Goal: Transaction & Acquisition: Download file/media

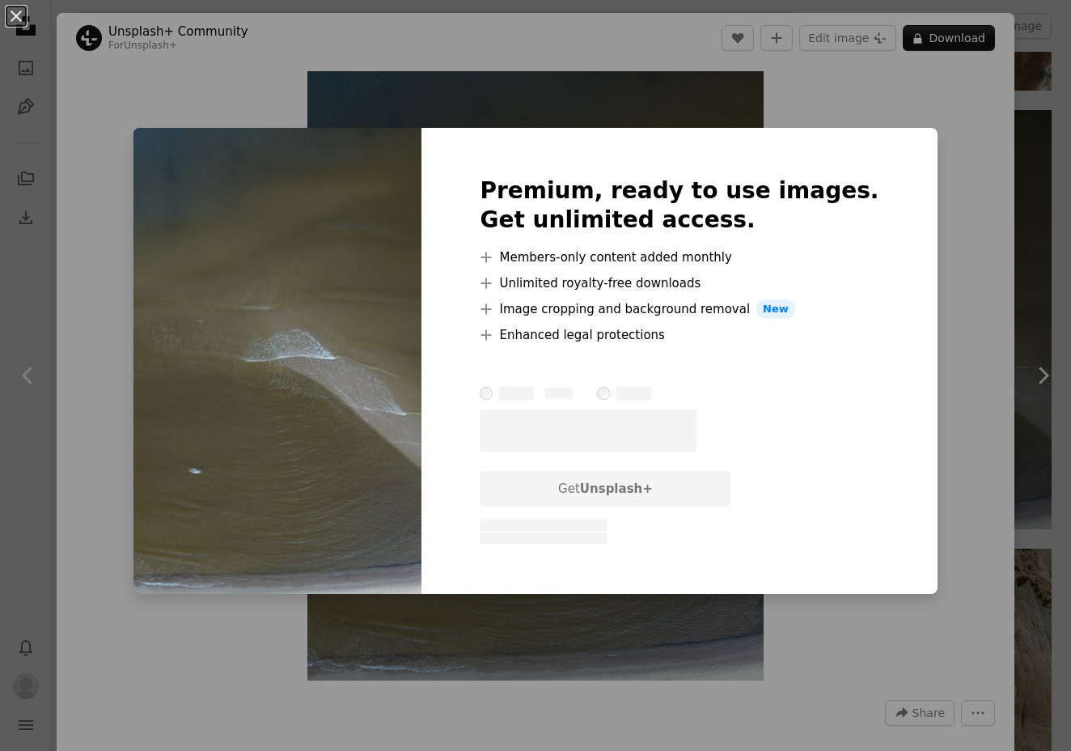
scroll to position [1720, 0]
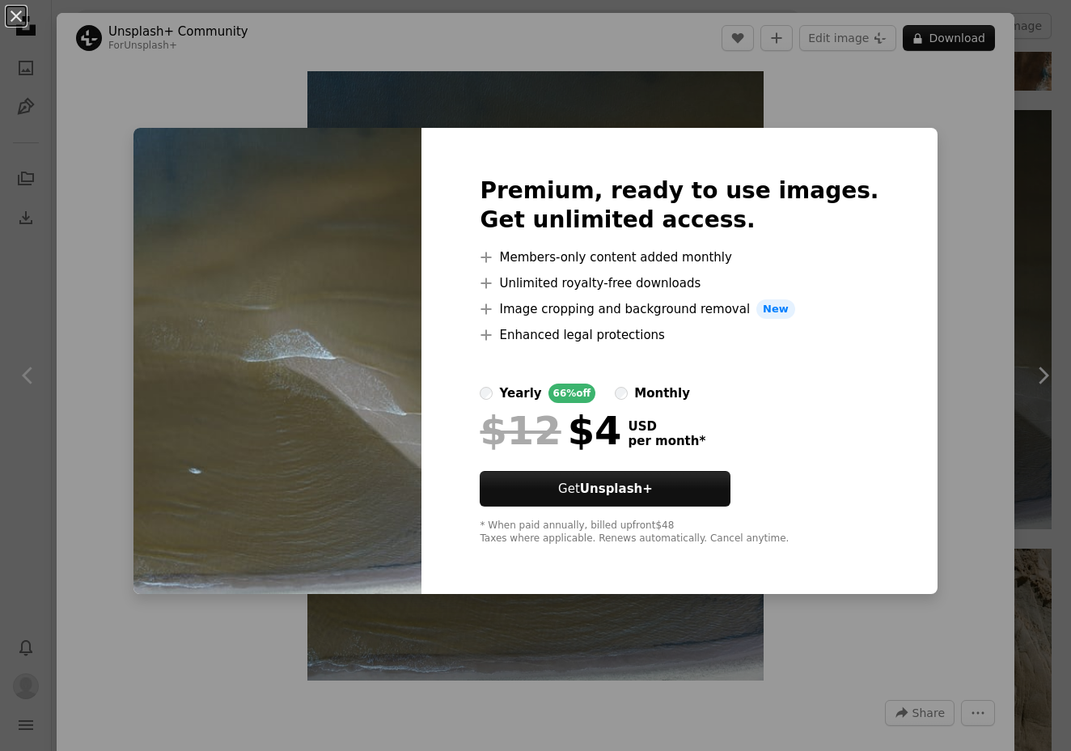
click at [955, 144] on div "An X shape Premium, ready to use images. Get unlimited access. A plus sign Memb…" at bounding box center [535, 375] width 1071 height 751
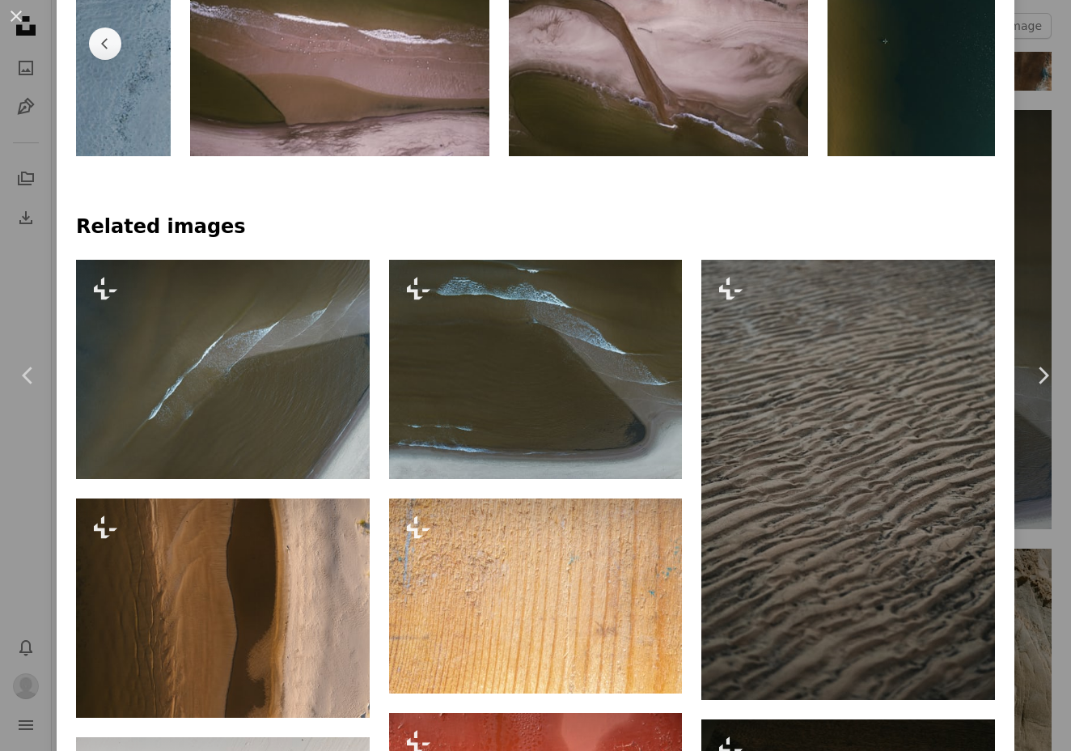
scroll to position [1157, 0]
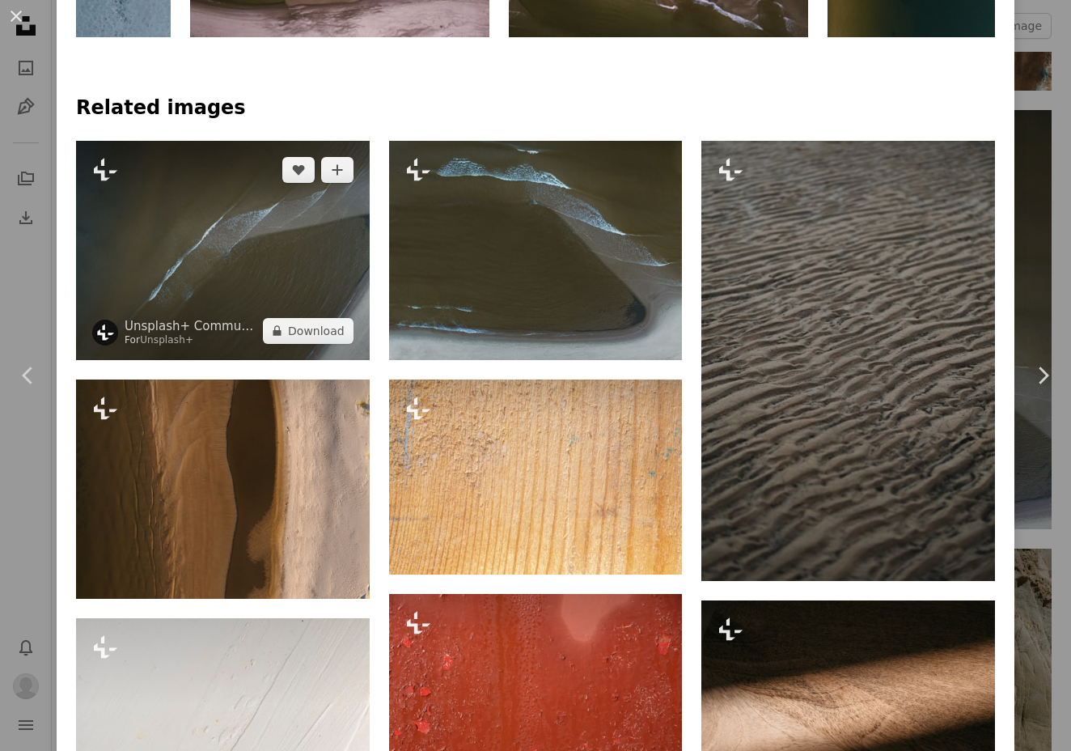
click at [293, 212] on img at bounding box center [223, 250] width 294 height 219
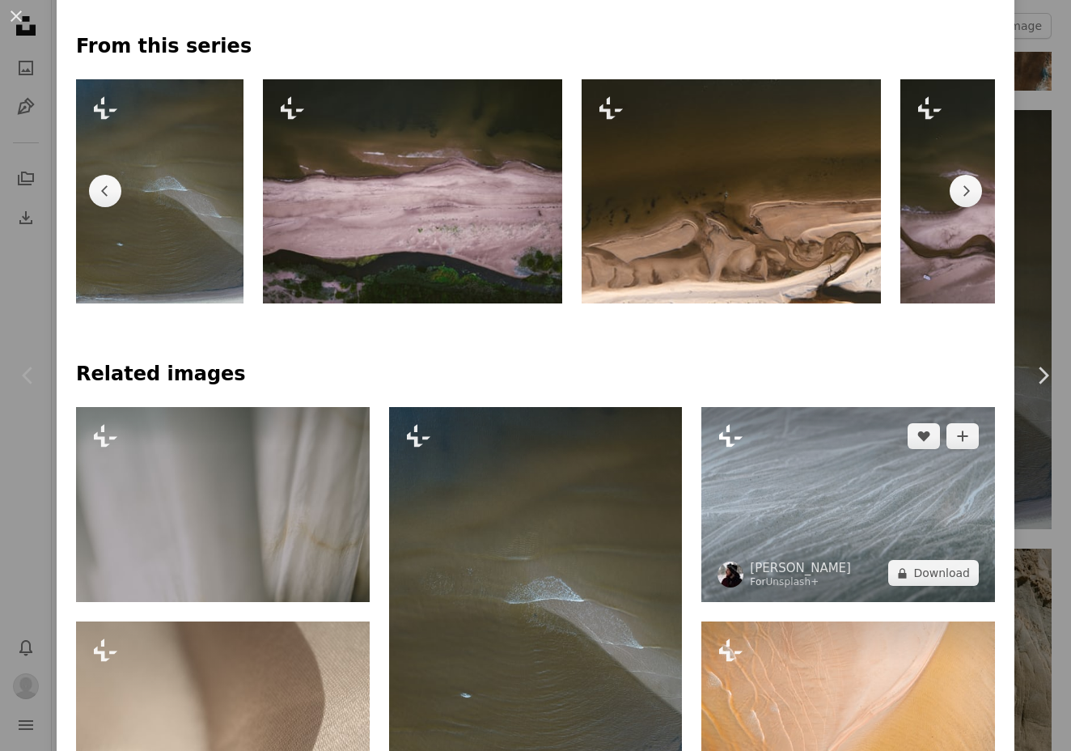
scroll to position [1033, 0]
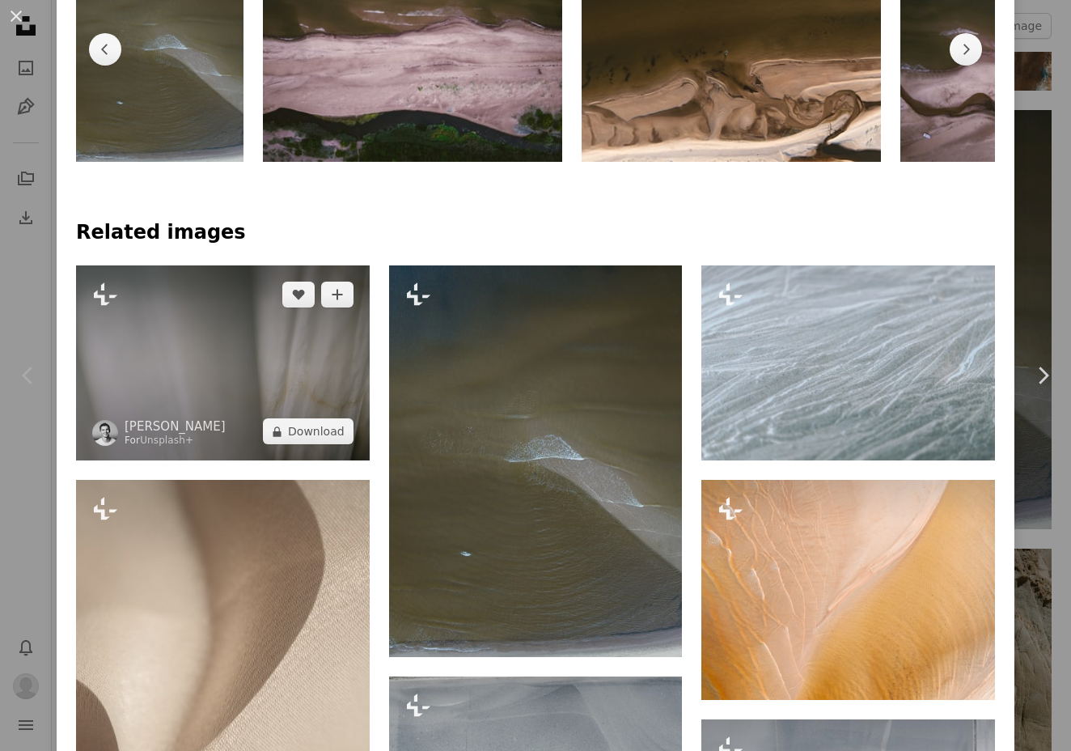
click at [235, 367] on img at bounding box center [223, 363] width 294 height 196
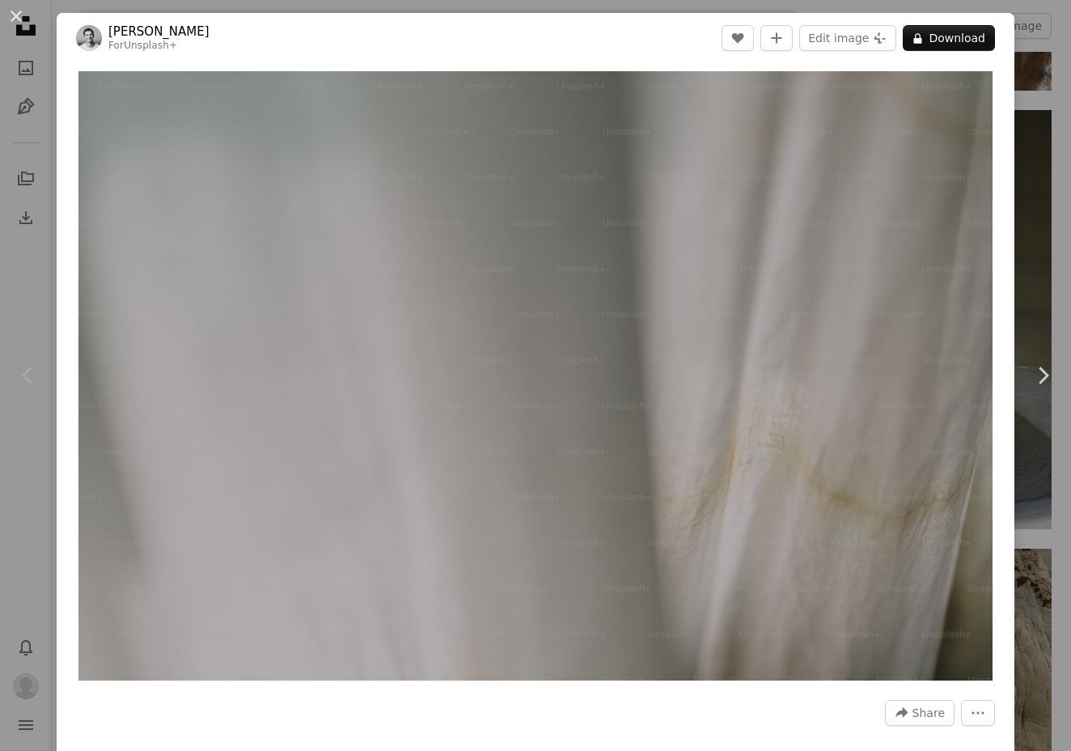
click at [15, 14] on button "An X shape" at bounding box center [15, 15] width 19 height 19
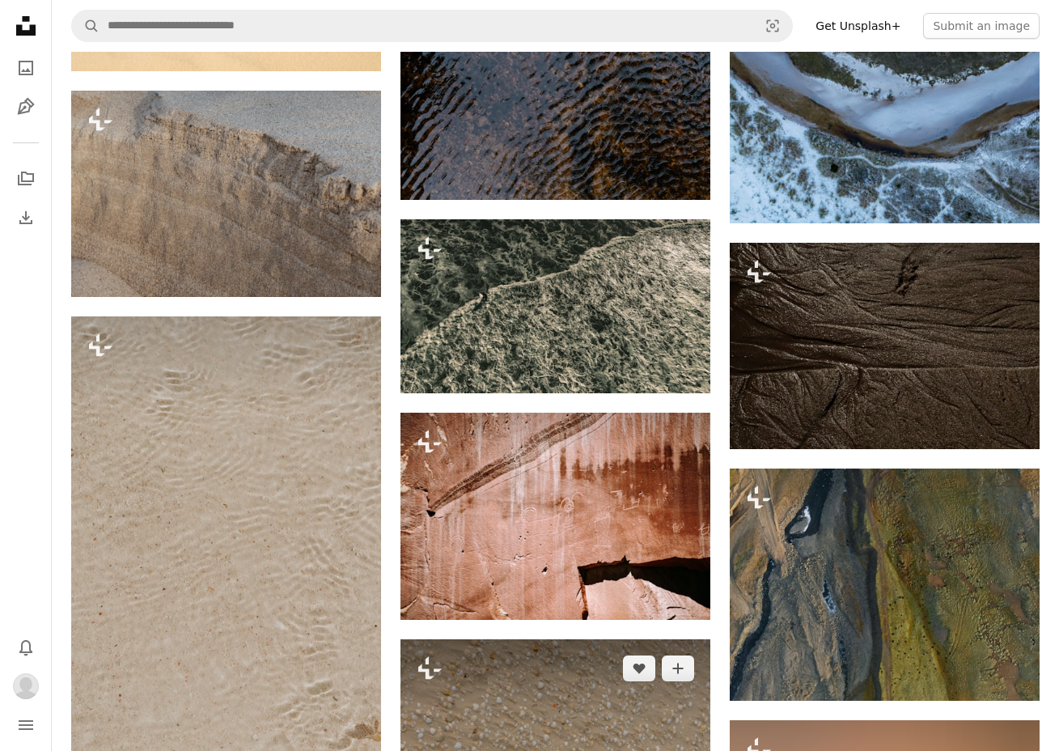
scroll to position [12308, 0]
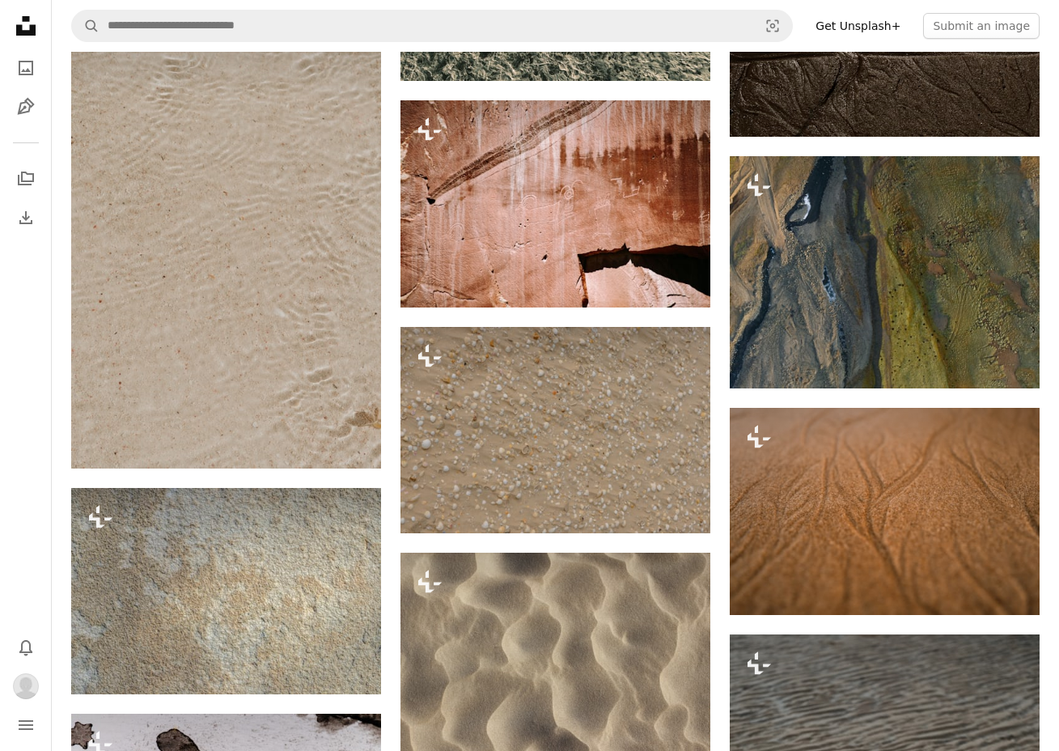
click at [44, 31] on nav "Unsplash logo Unsplash Home A photo Pen Tool A stack of folders Download Bell n…" at bounding box center [26, 375] width 52 height 751
click at [28, 25] on icon "Unsplash logo Unsplash Home" at bounding box center [26, 26] width 32 height 32
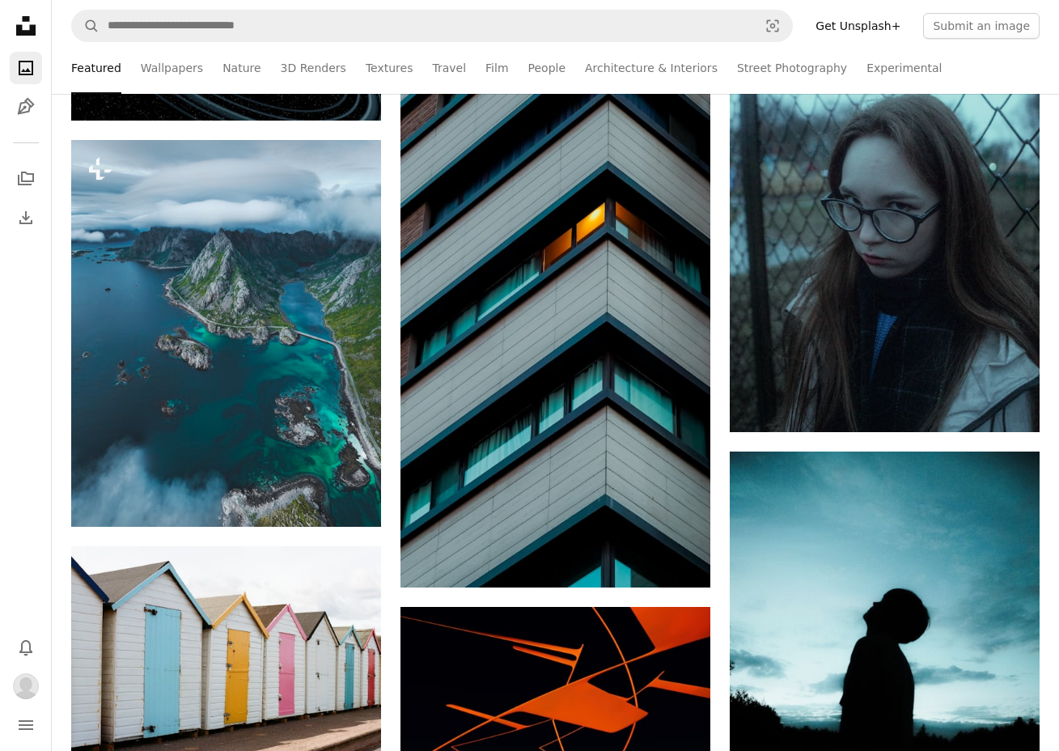
scroll to position [2541, 0]
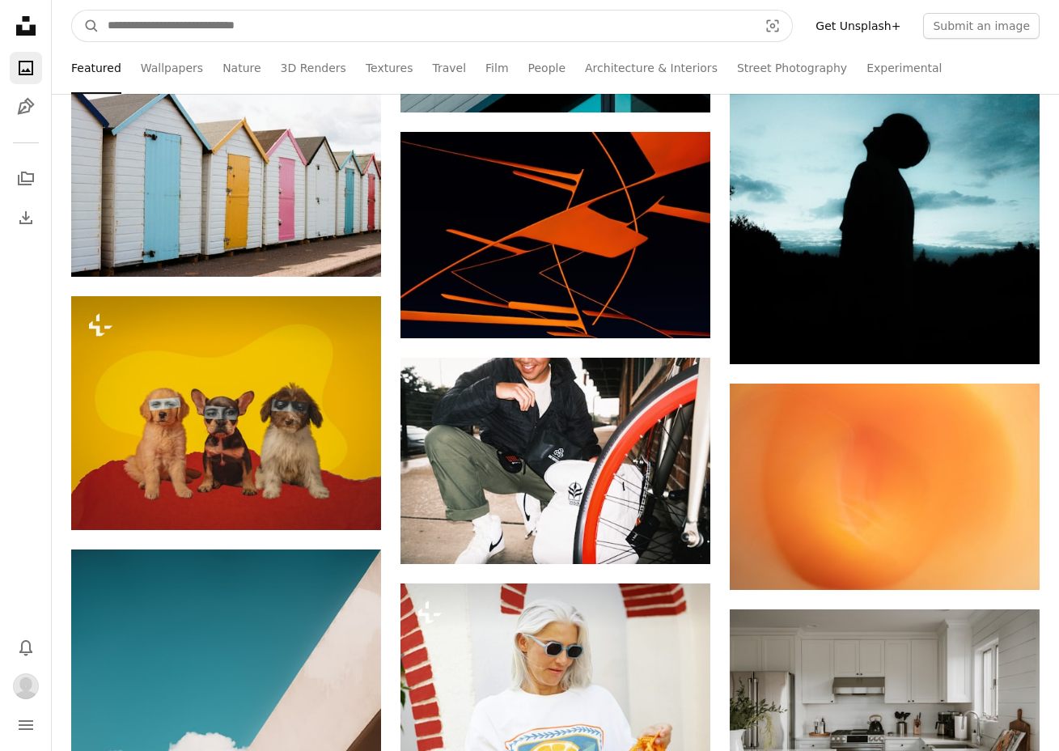
click at [249, 23] on input "Find visuals sitewide" at bounding box center [427, 26] width 654 height 31
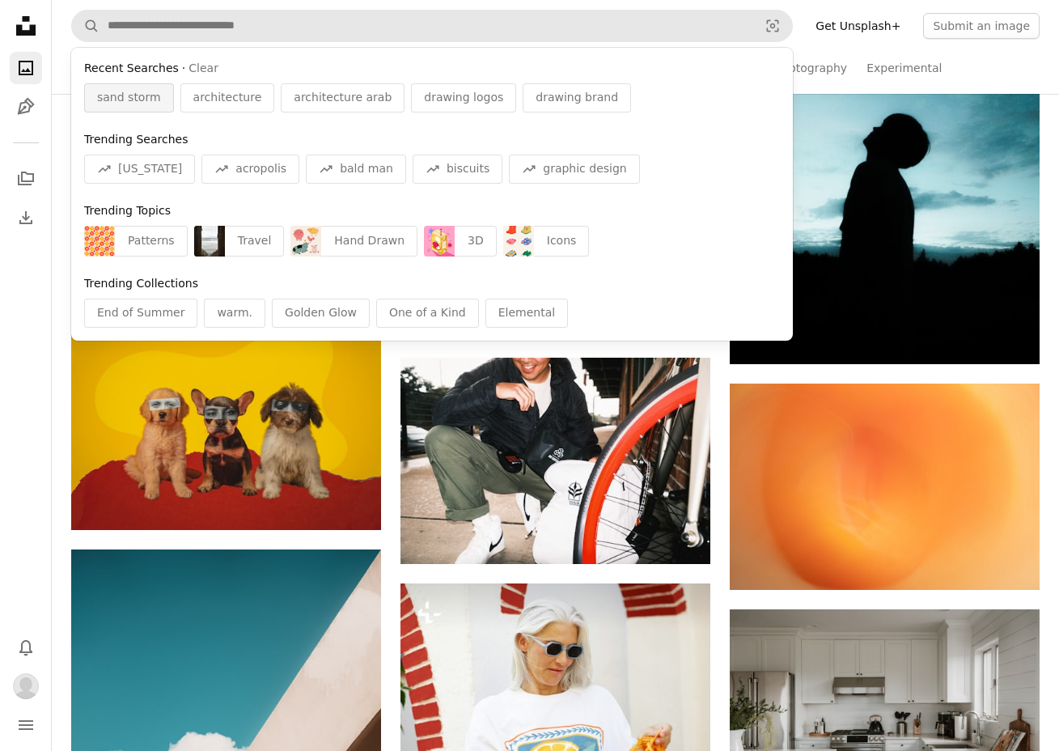
click at [146, 102] on span "sand storm" at bounding box center [129, 98] width 64 height 16
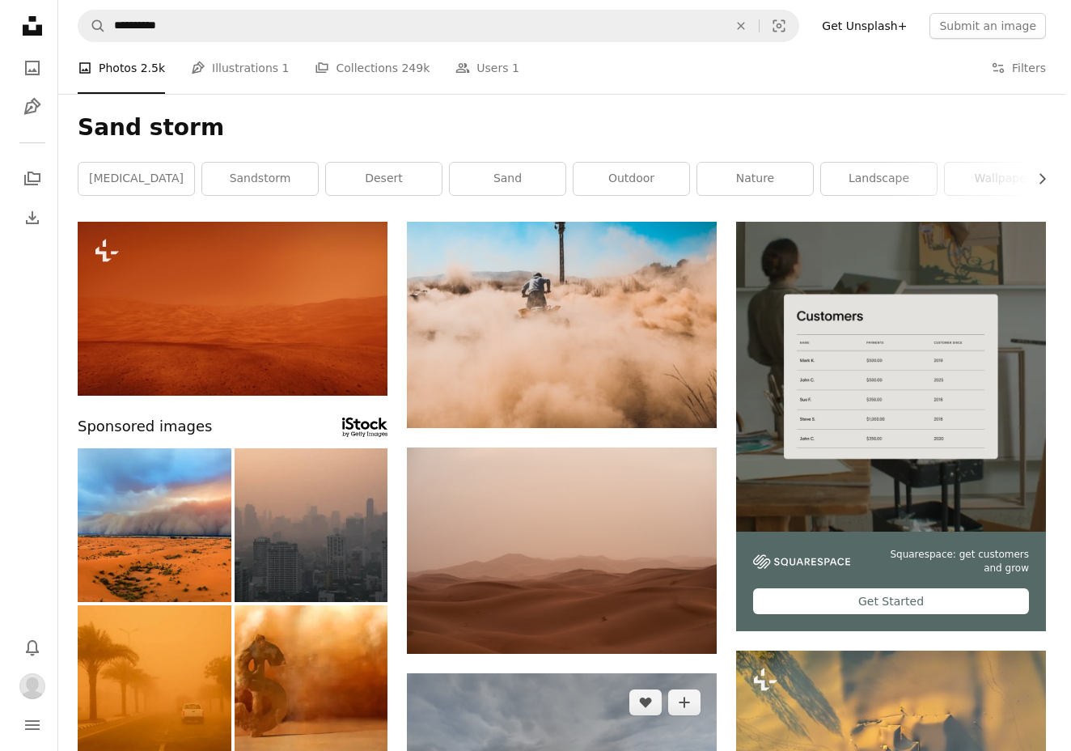
scroll to position [316, 0]
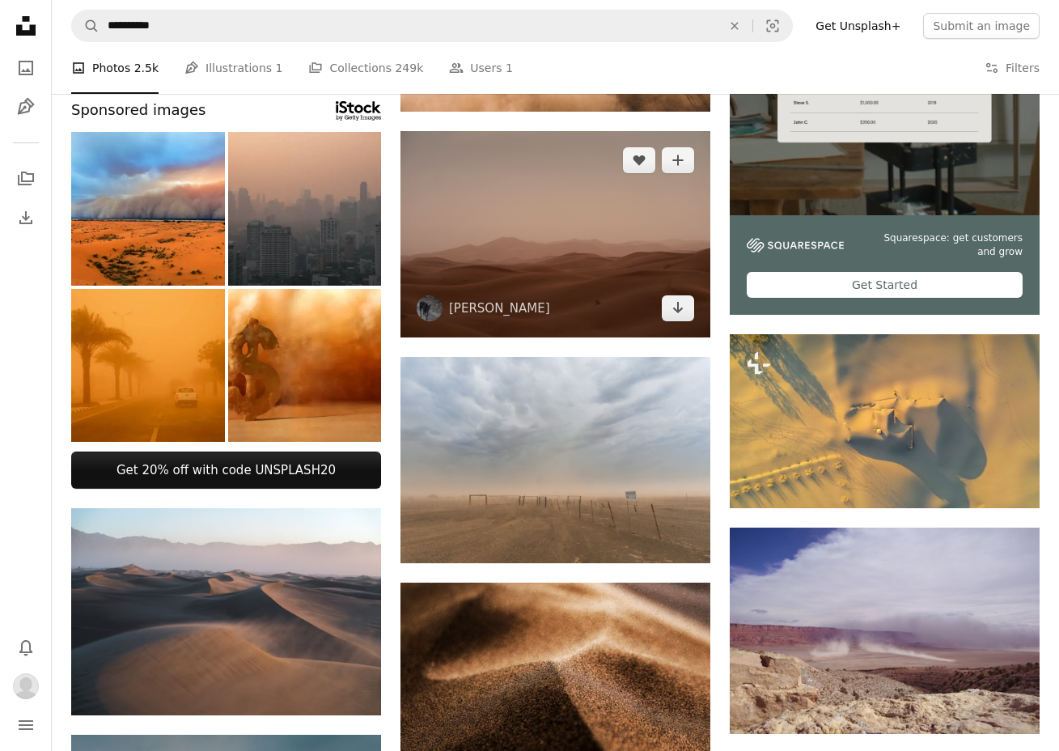
click at [617, 202] on img at bounding box center [556, 234] width 310 height 206
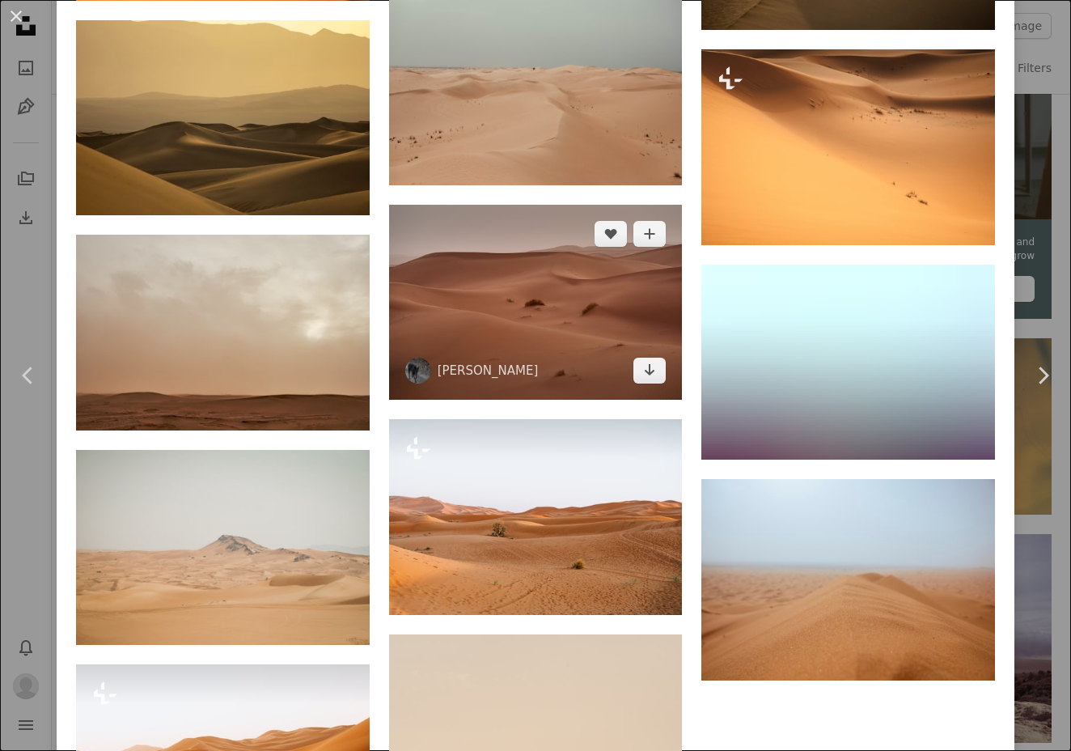
scroll to position [4103, 0]
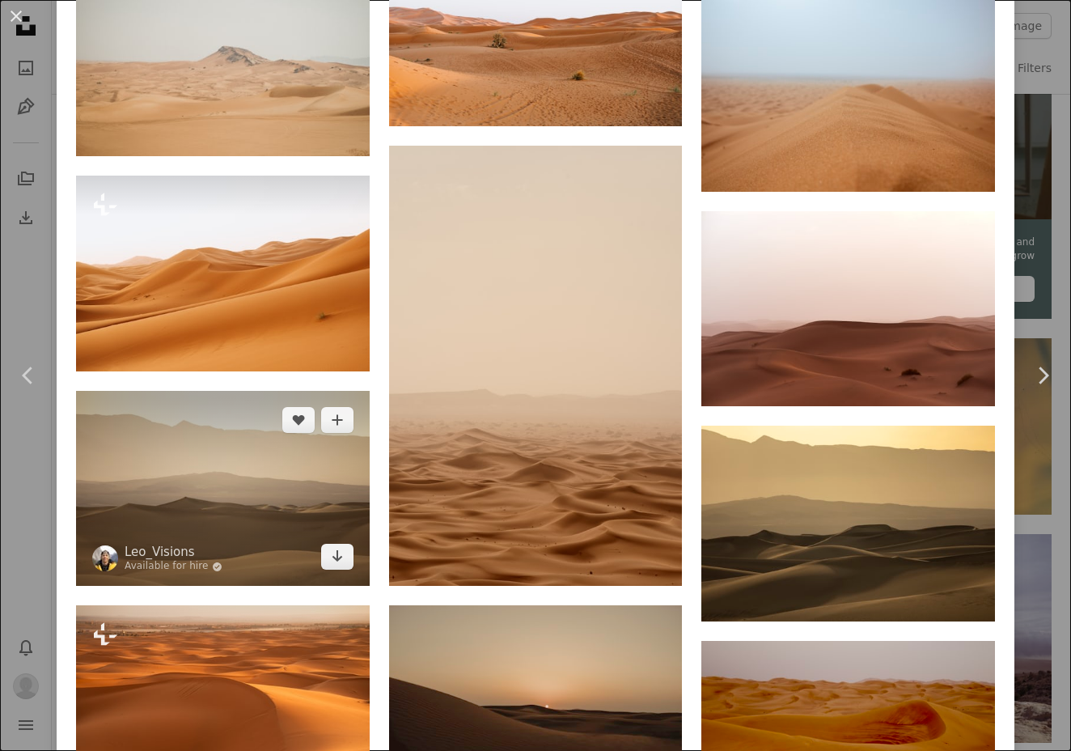
click at [268, 391] on img at bounding box center [223, 489] width 294 height 196
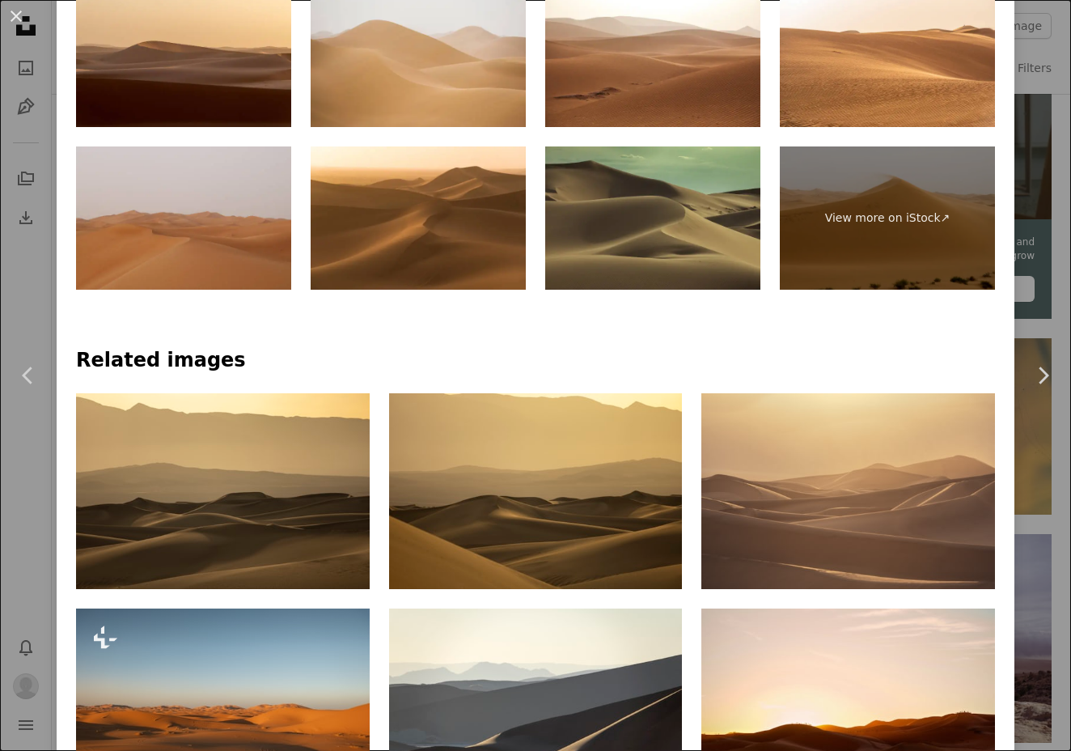
scroll to position [1550, 0]
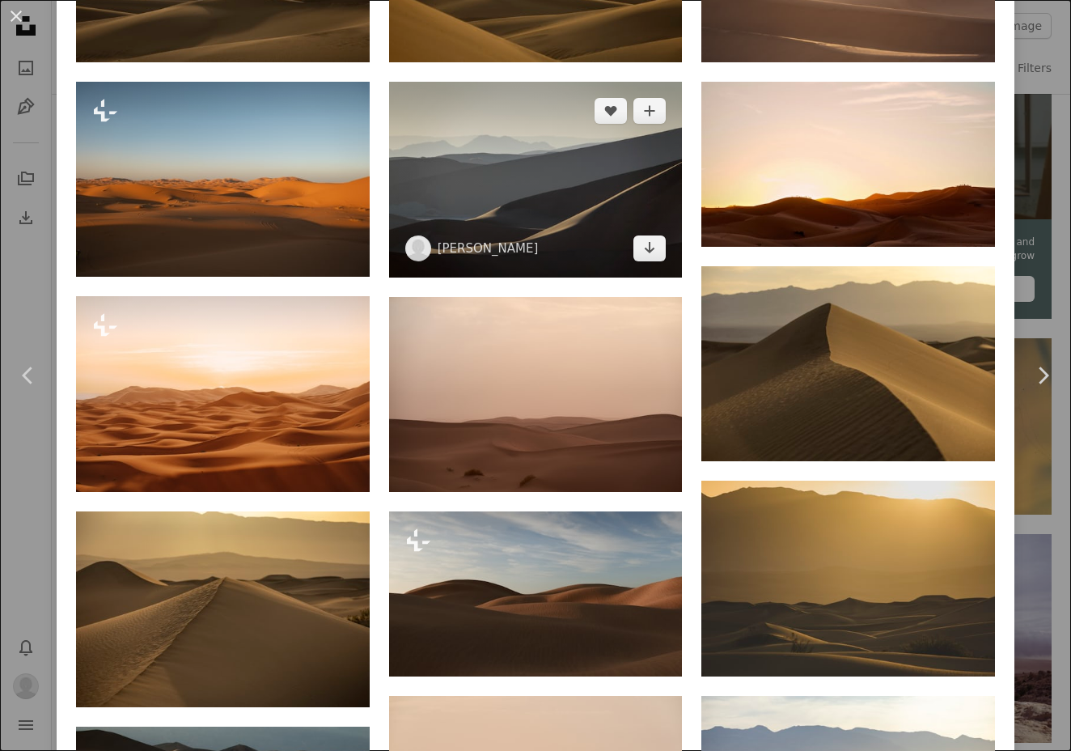
click at [561, 171] on img at bounding box center [536, 180] width 294 height 196
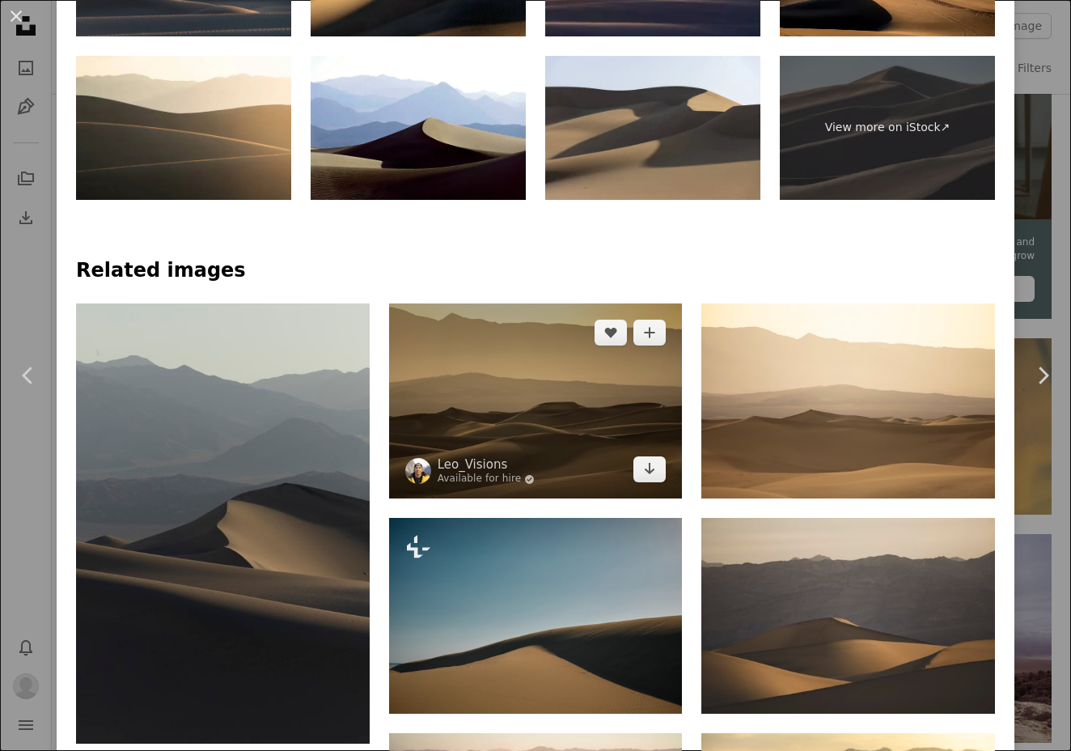
scroll to position [1279, 0]
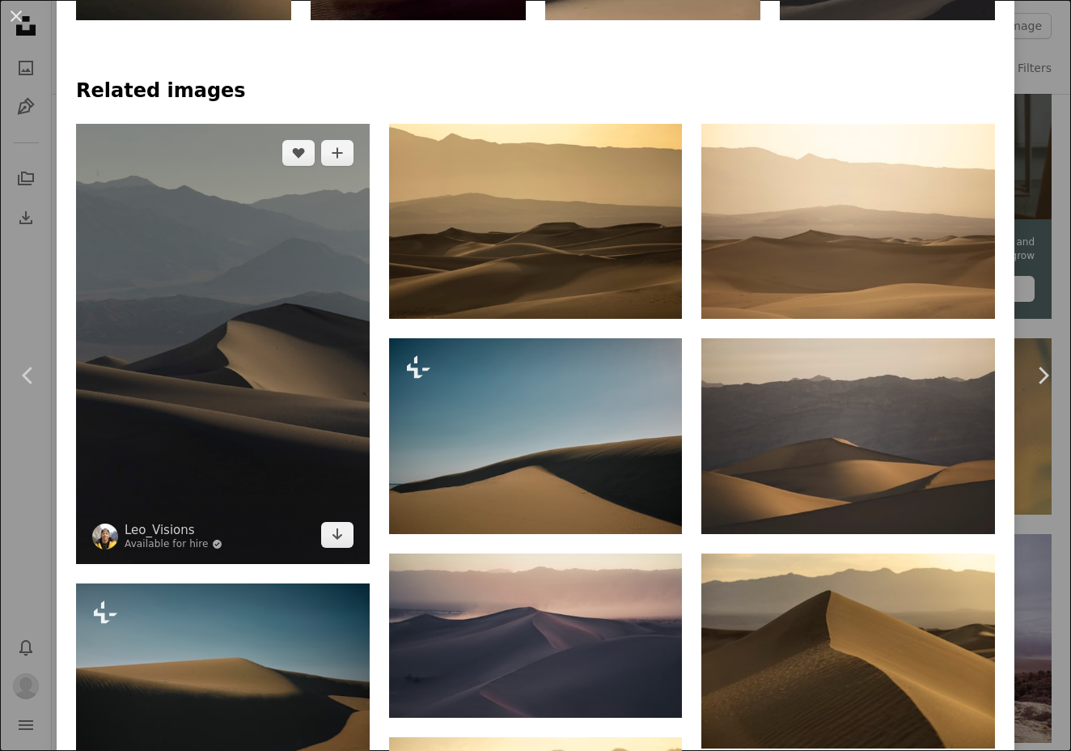
click at [204, 291] on img at bounding box center [223, 344] width 294 height 440
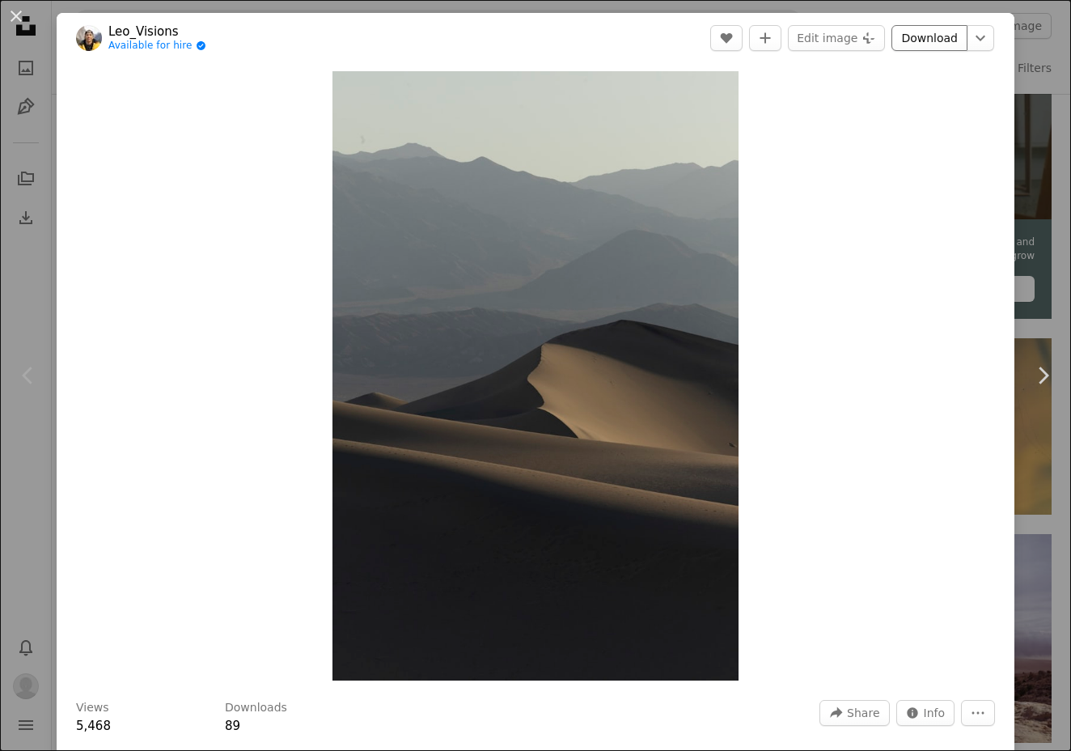
click at [910, 44] on link "Download" at bounding box center [930, 38] width 76 height 26
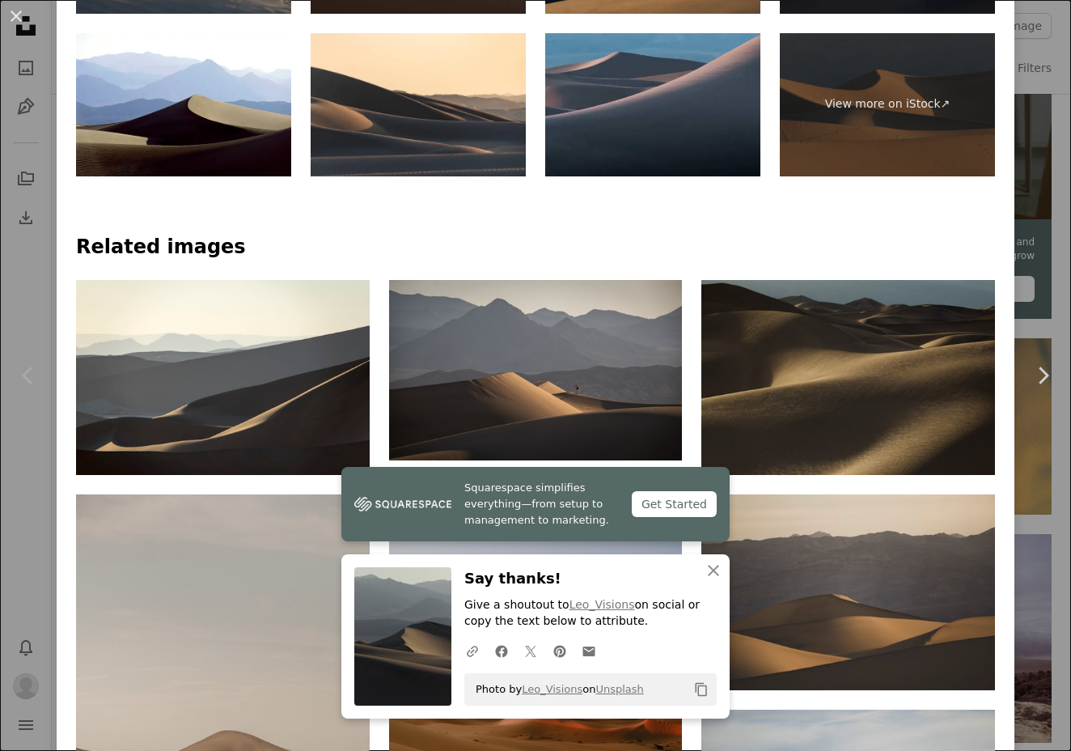
scroll to position [1253, 0]
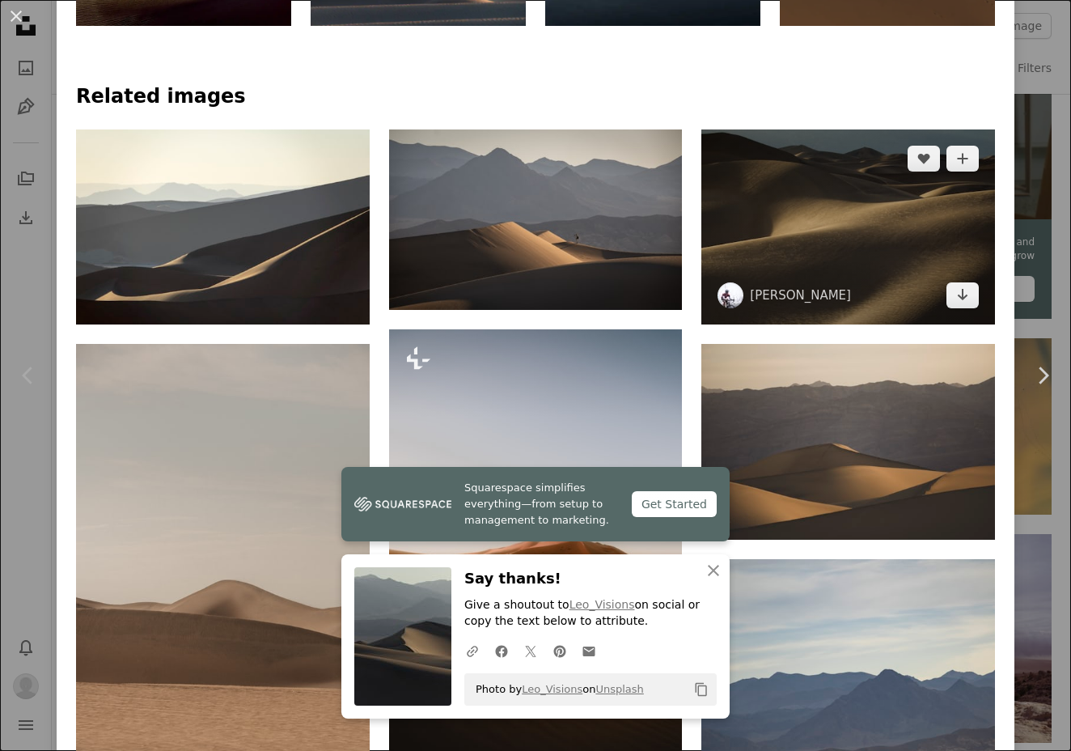
click at [926, 185] on img at bounding box center [849, 227] width 294 height 196
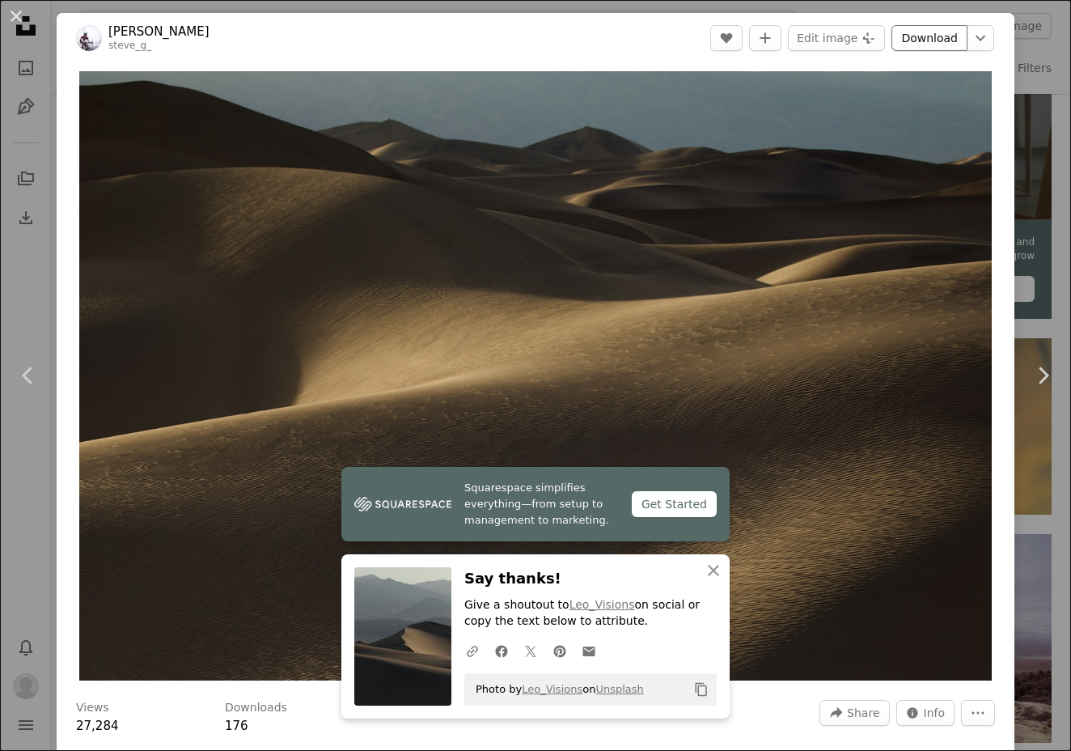
click at [911, 39] on link "Download" at bounding box center [930, 38] width 76 height 26
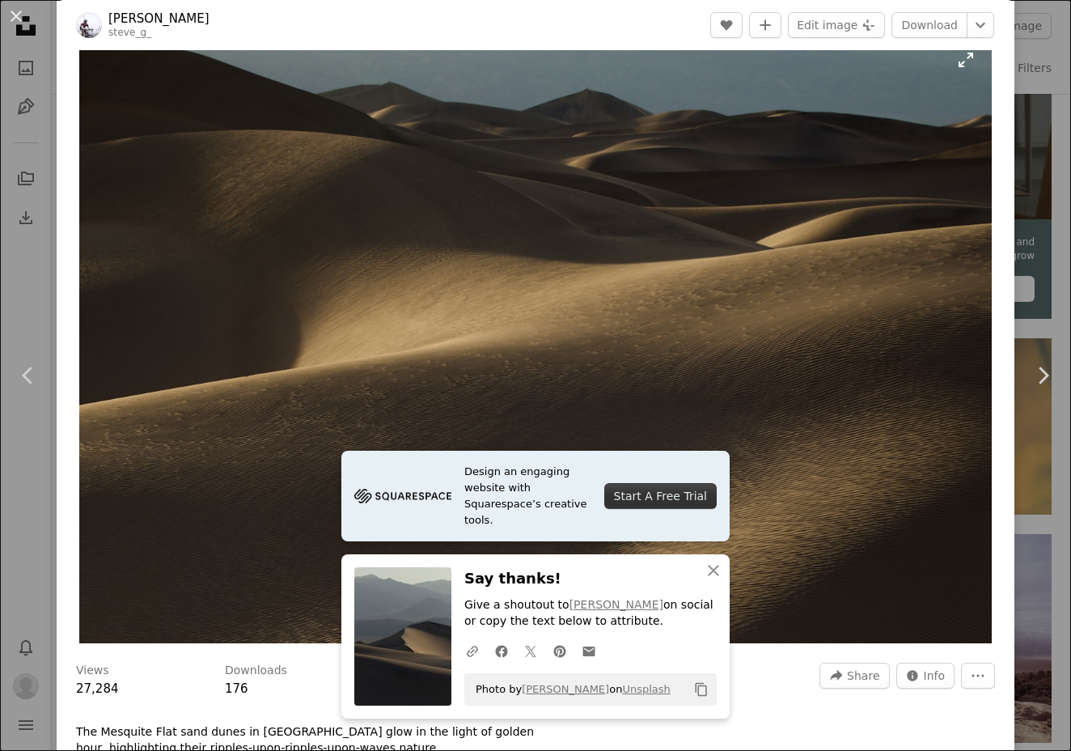
scroll to position [244, 0]
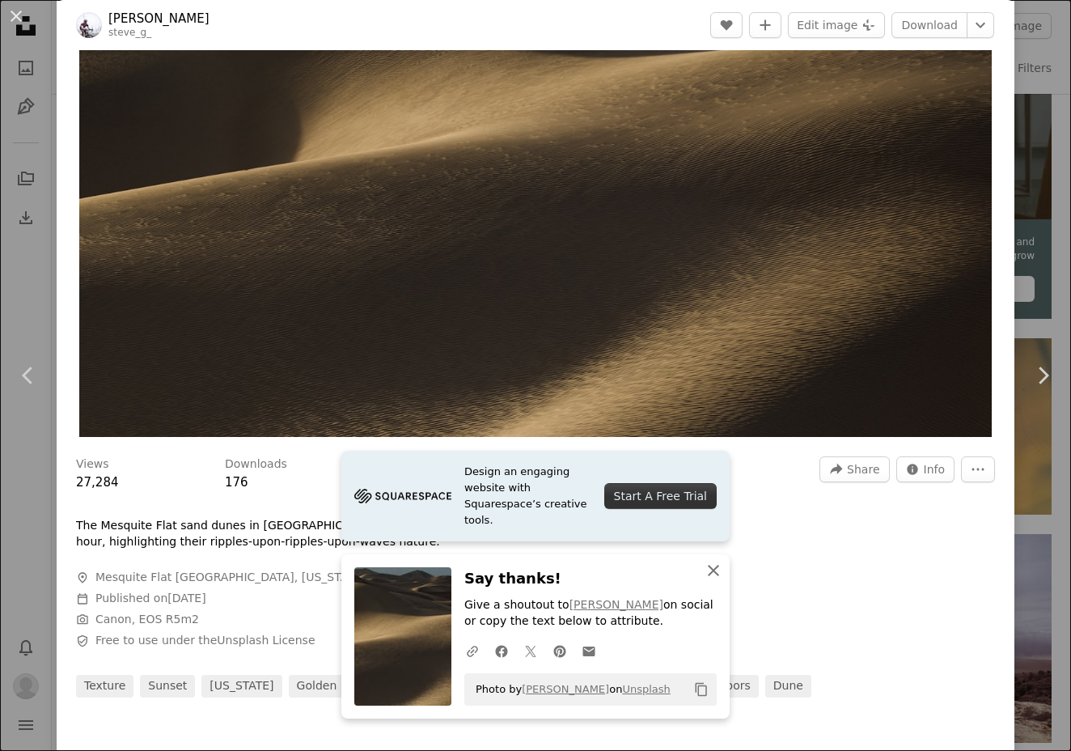
click at [720, 568] on icon "An X shape" at bounding box center [713, 570] width 19 height 19
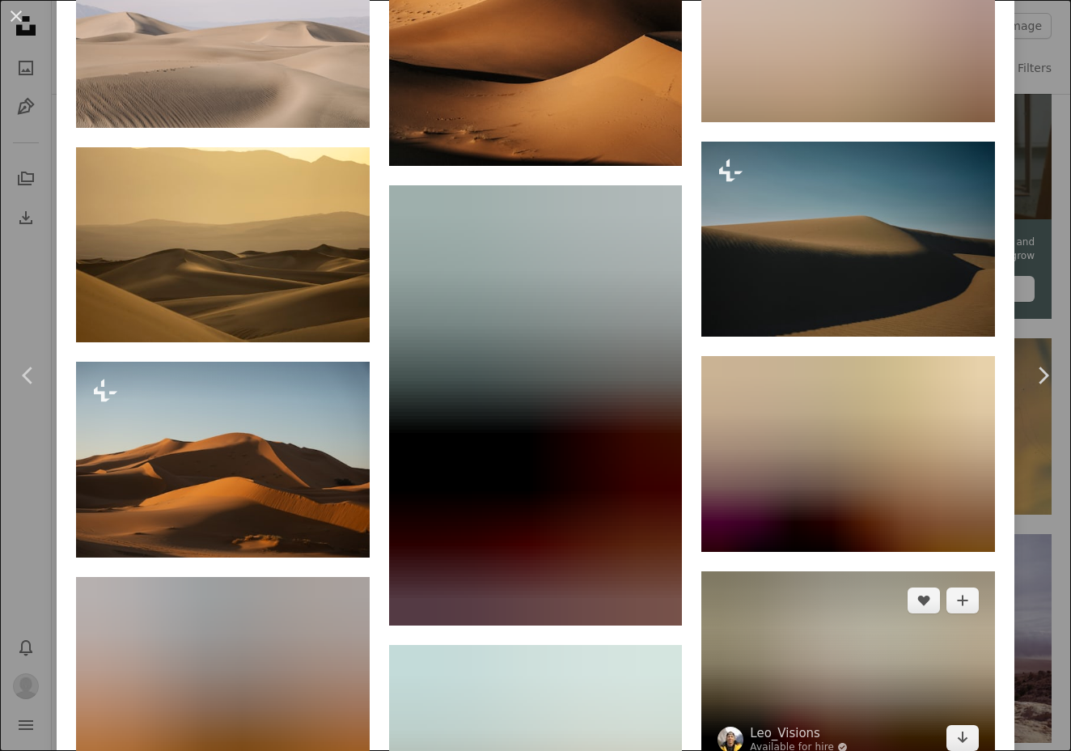
scroll to position [2420, 0]
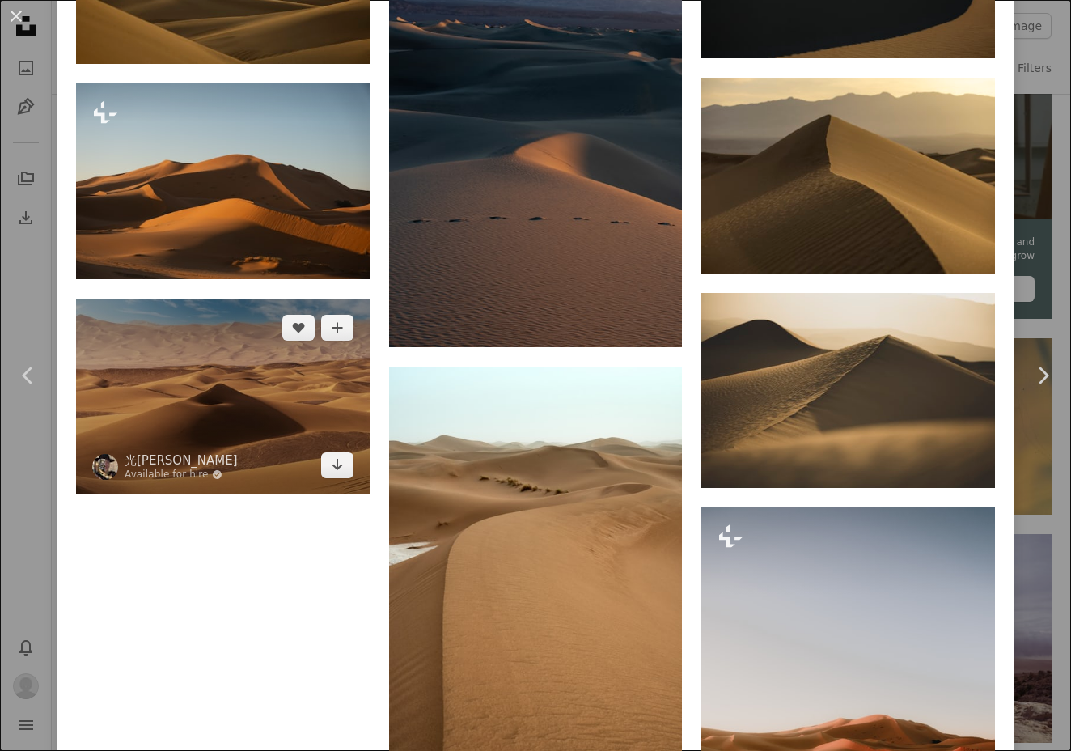
click at [291, 364] on img at bounding box center [223, 397] width 294 height 196
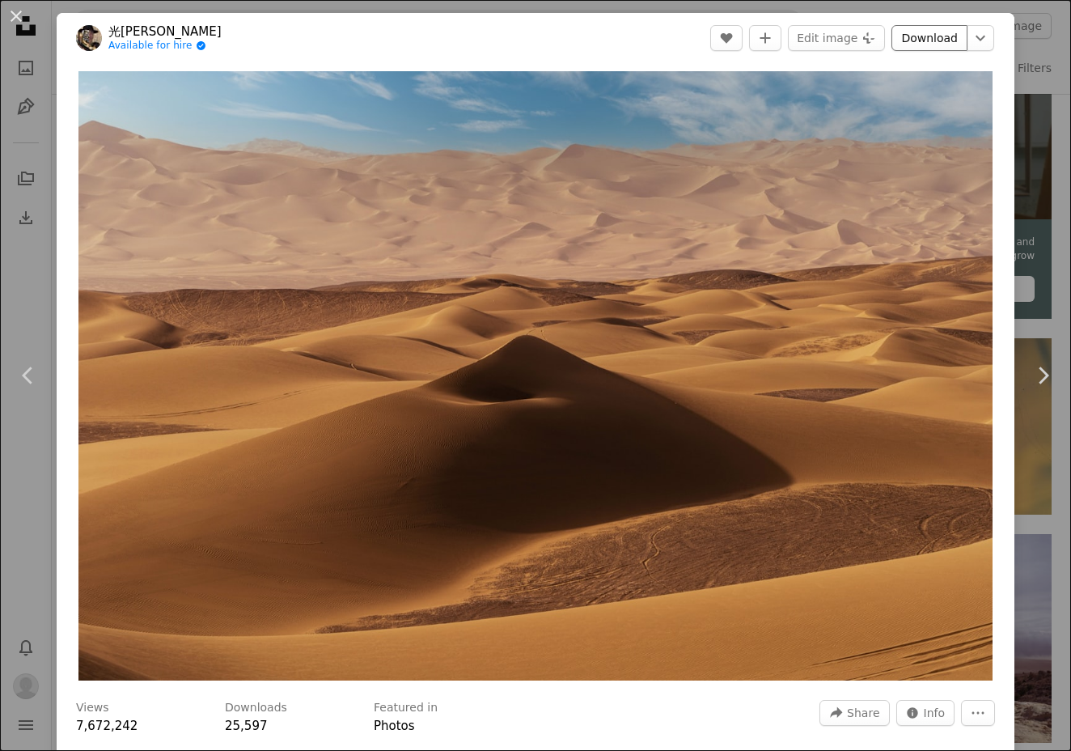
click at [920, 31] on link "Download" at bounding box center [930, 38] width 76 height 26
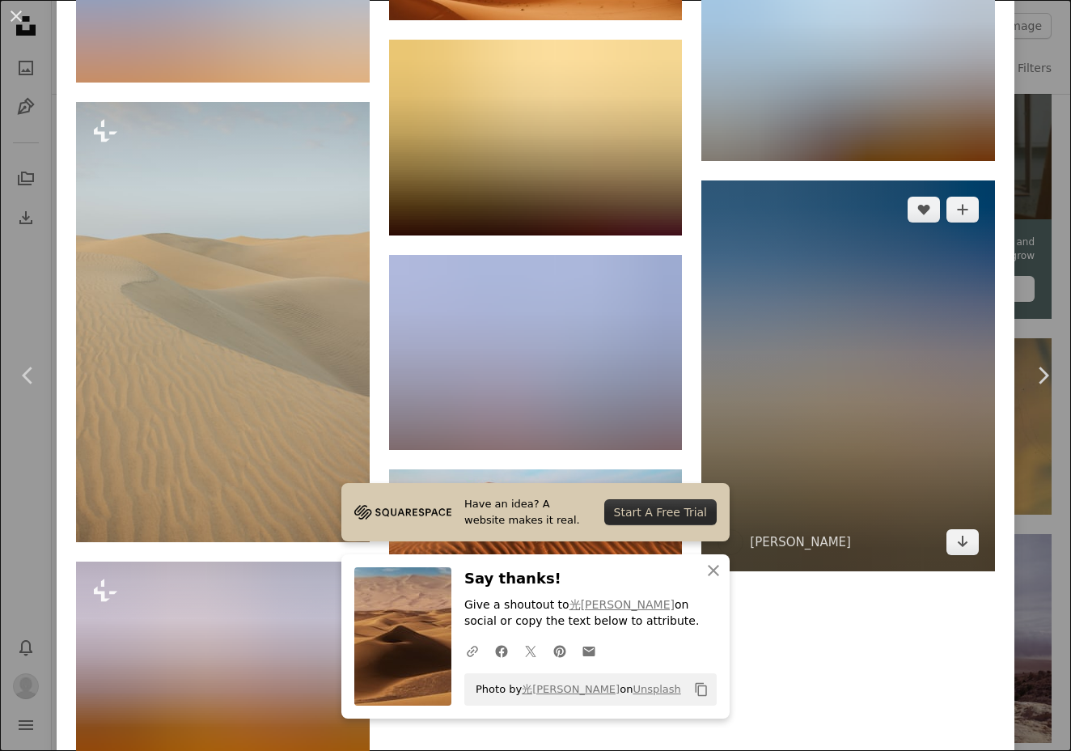
scroll to position [4260, 0]
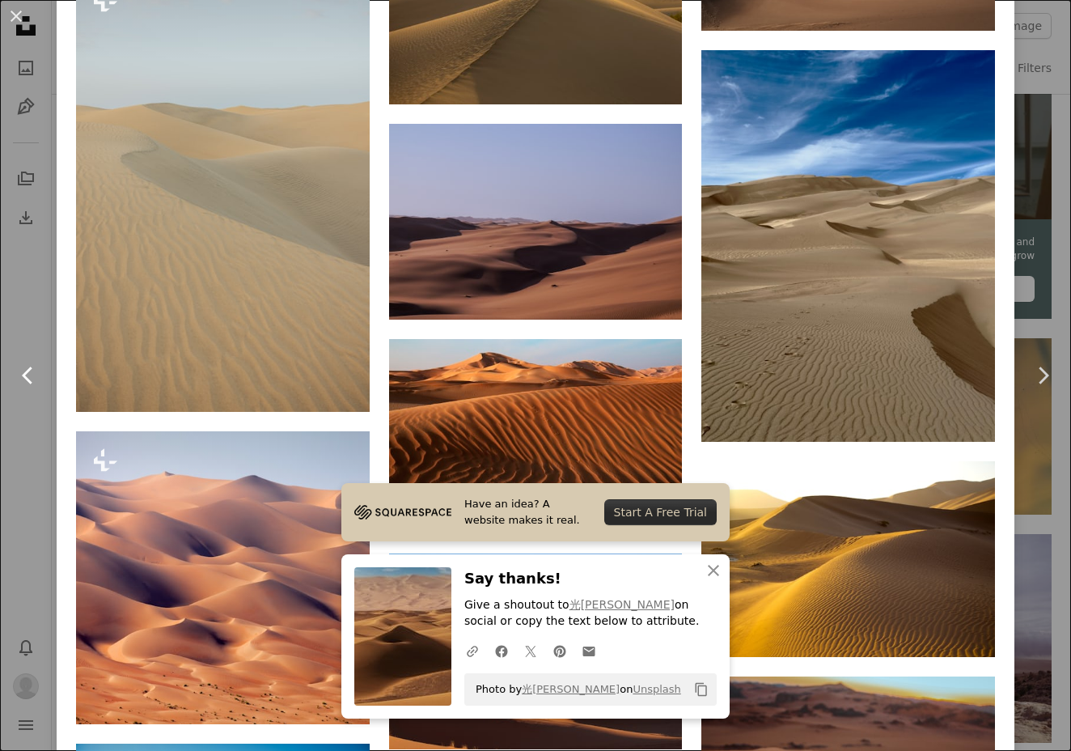
click at [8, 325] on link "Chevron left" at bounding box center [28, 375] width 57 height 155
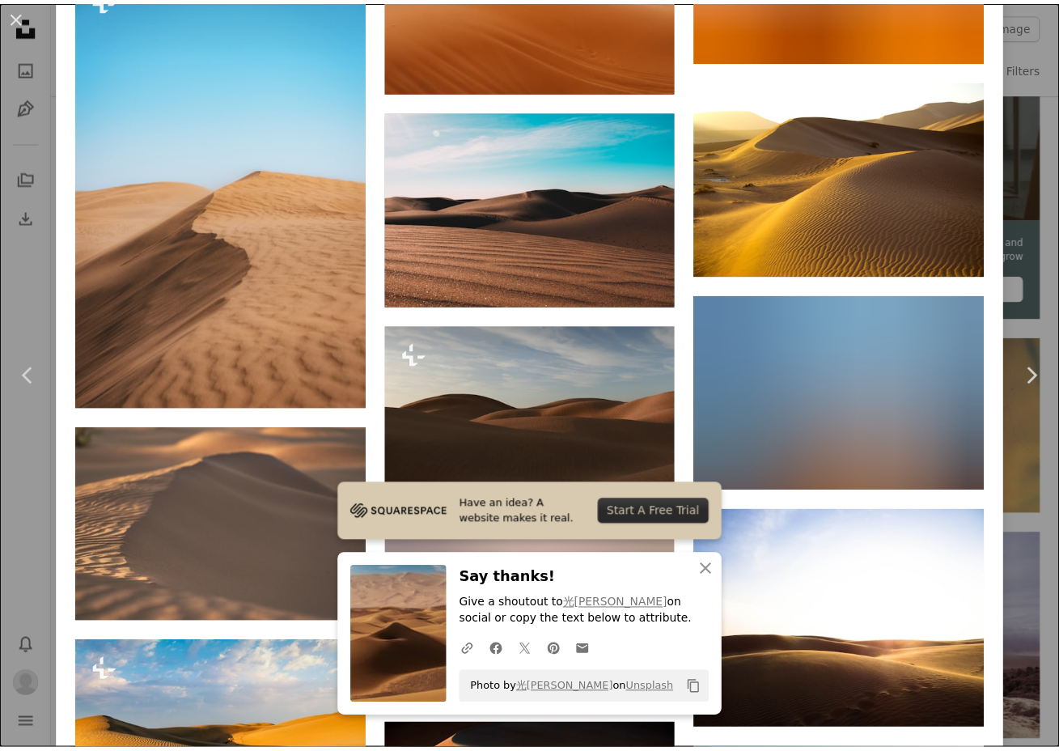
scroll to position [7000, 0]
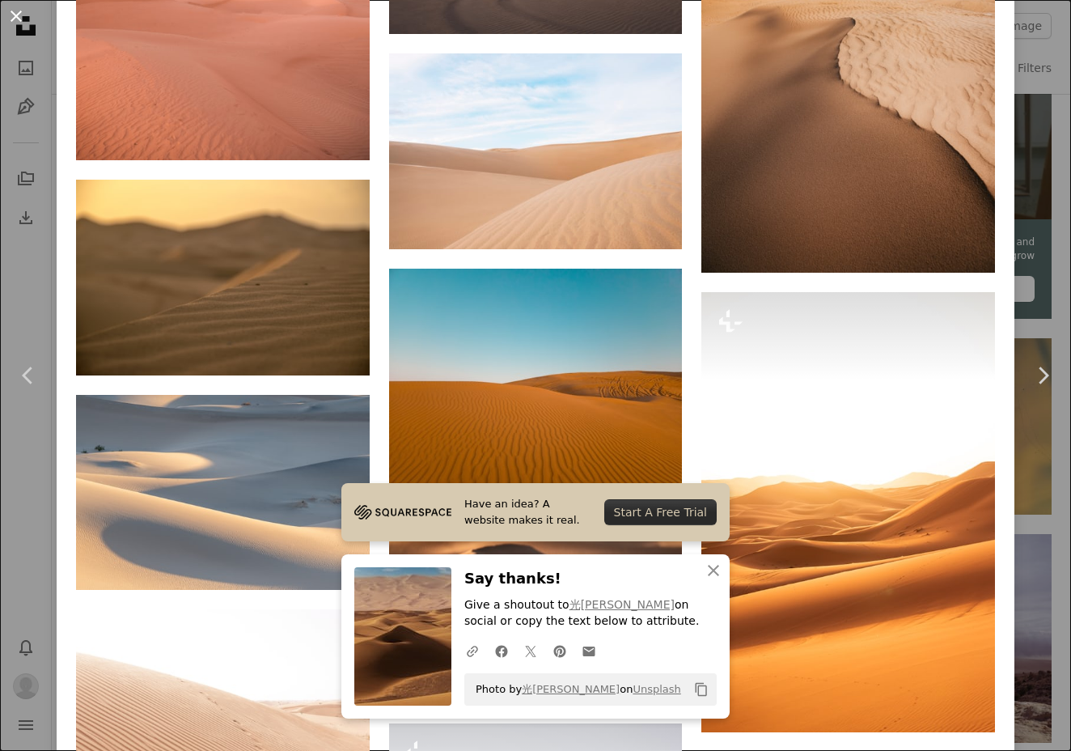
click at [26, 16] on button "An X shape" at bounding box center [15, 15] width 19 height 19
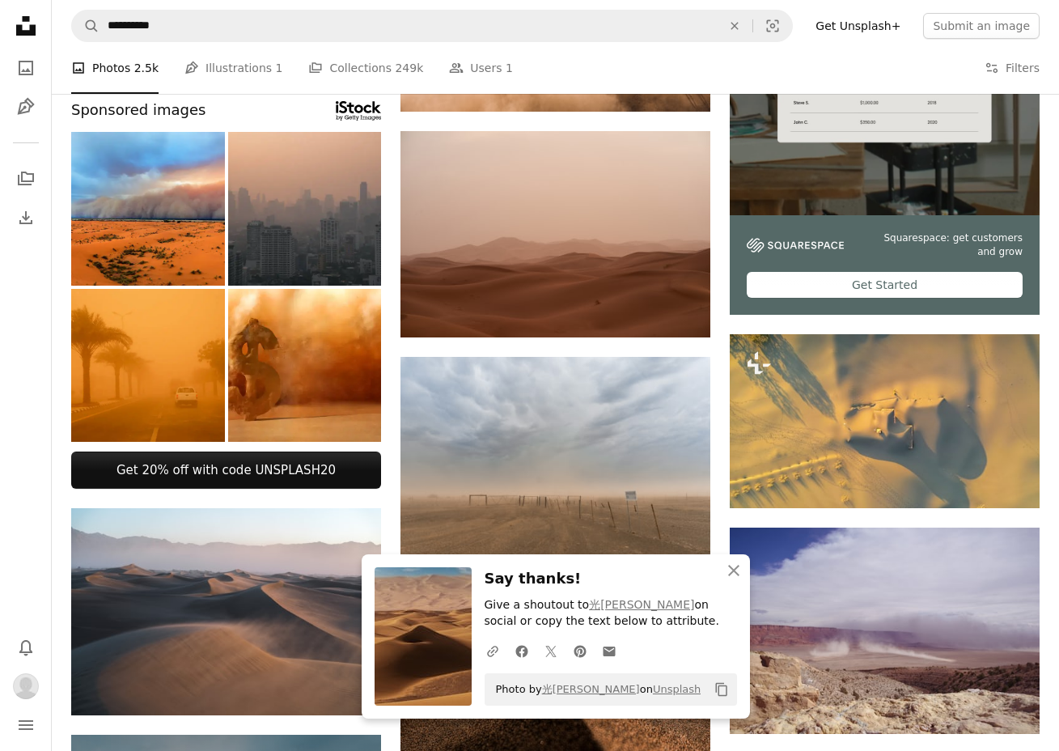
click at [16, 12] on icon "Unsplash logo Unsplash Home" at bounding box center [26, 26] width 32 height 32
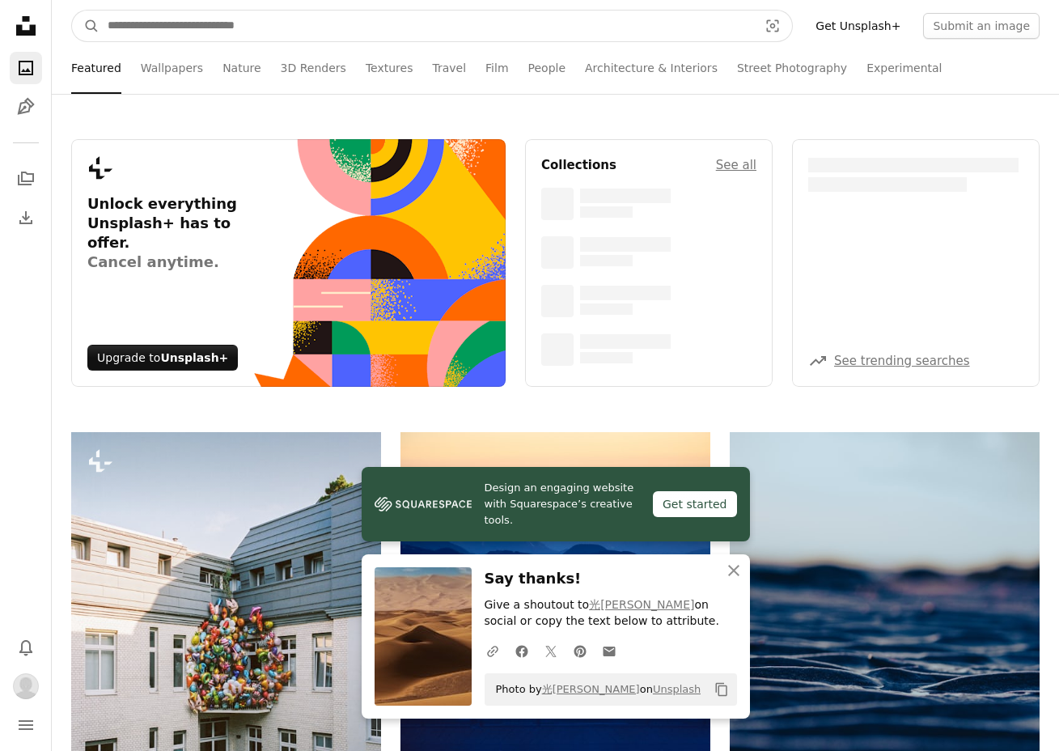
click at [155, 23] on input "Find visuals sitewide" at bounding box center [427, 26] width 654 height 31
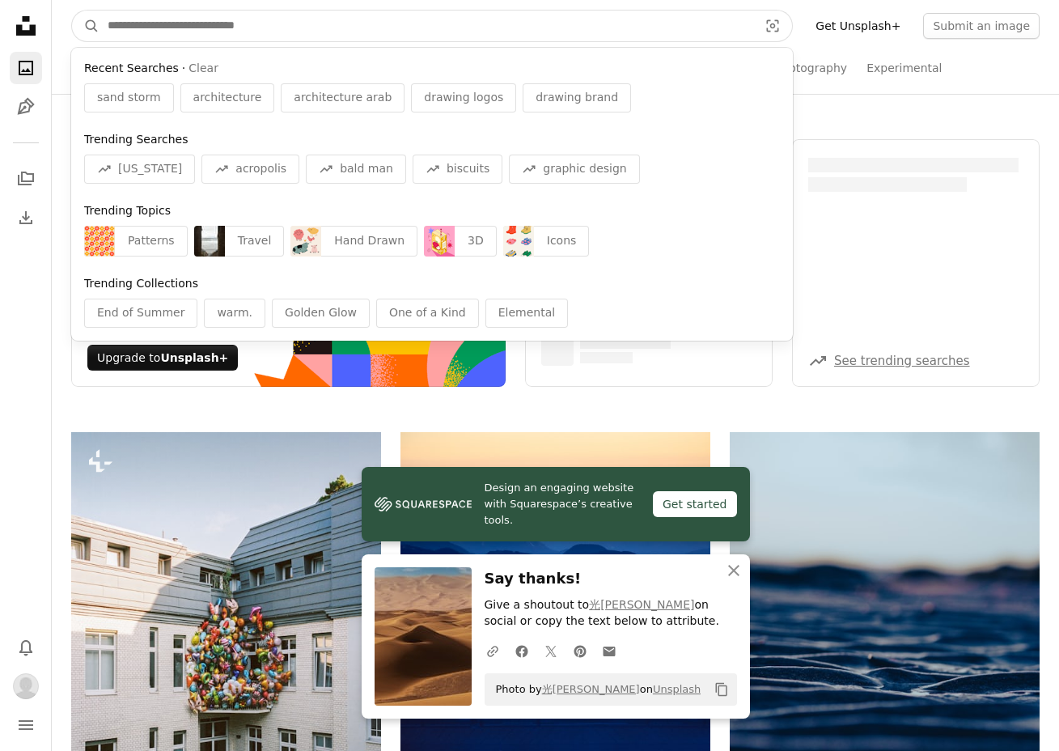
click at [155, 23] on input "Find visuals sitewide" at bounding box center [427, 26] width 654 height 31
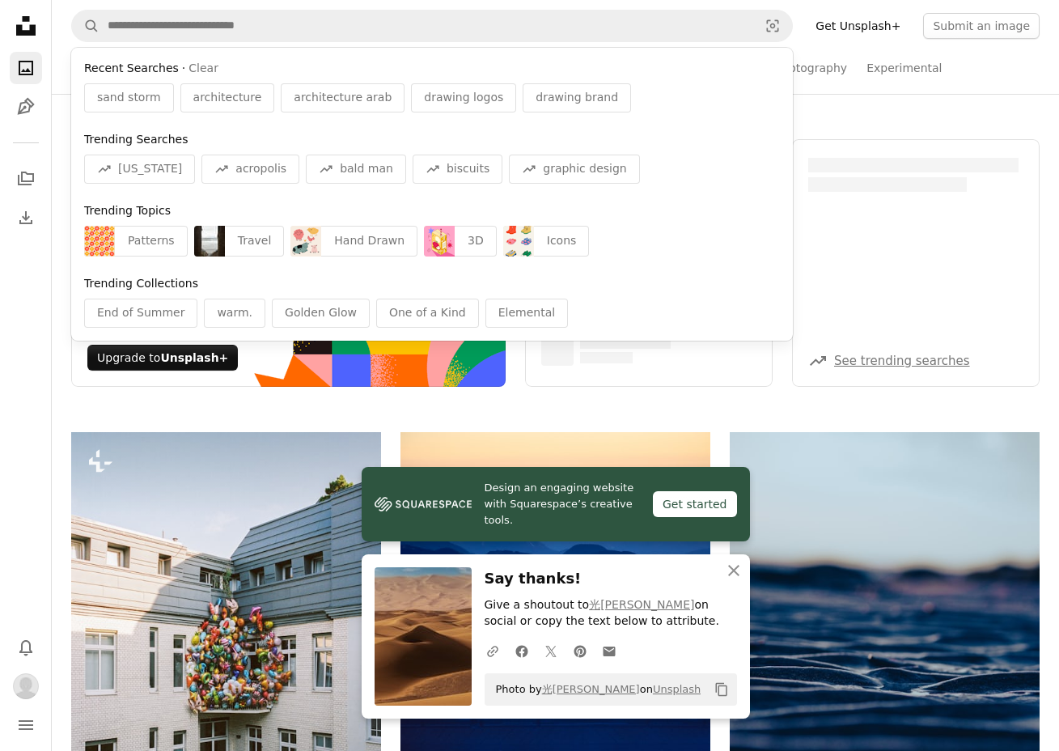
click at [1026, 49] on nav "A magnifying glass Recent Searches · Clear sand storm architecture architecture…" at bounding box center [555, 26] width 1007 height 52
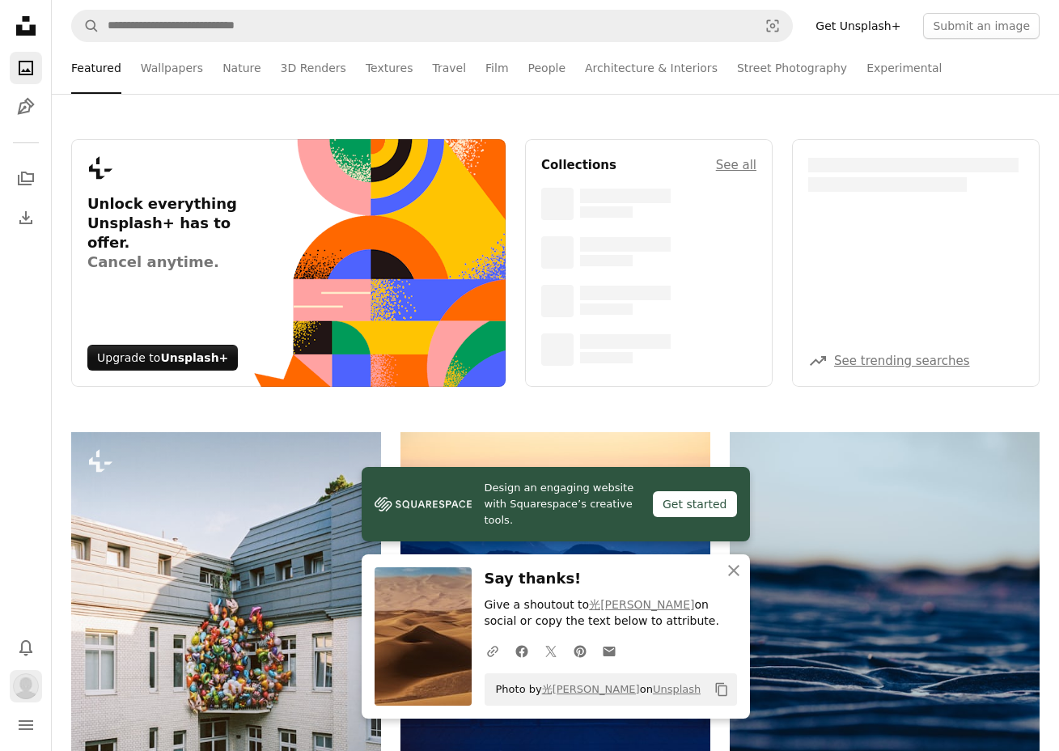
click at [31, 684] on img "Profile" at bounding box center [26, 686] width 26 height 26
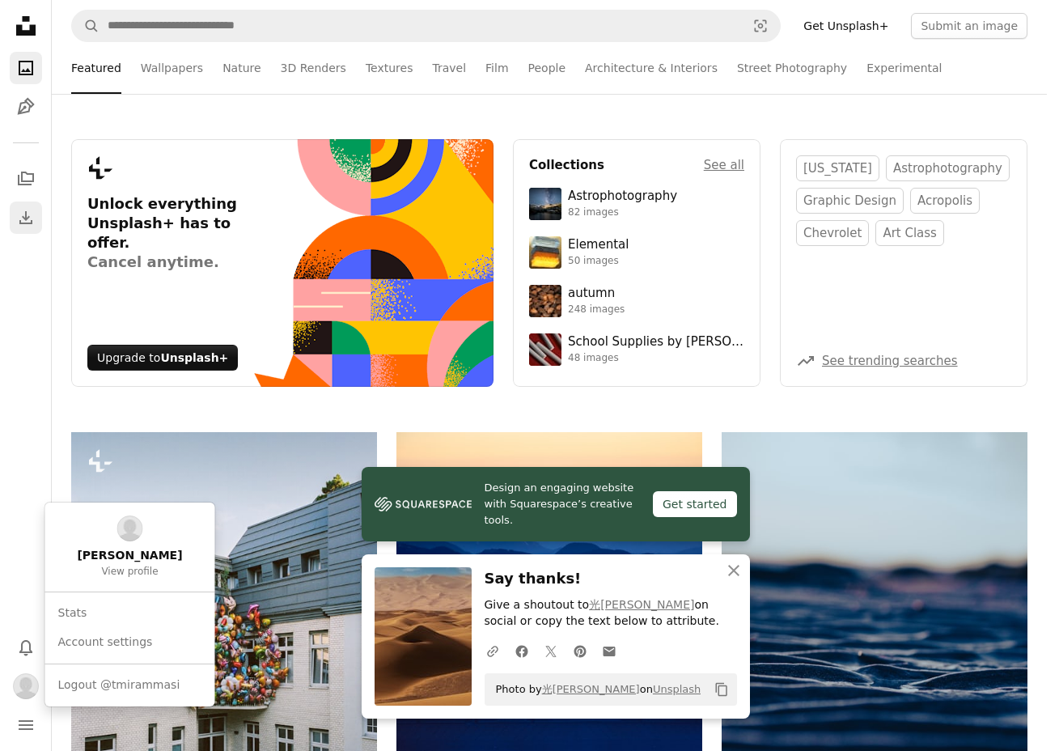
click at [25, 227] on body "Unsplash logo Unsplash Home A photo Pen Tool A stack of folders Download Photos…" at bounding box center [523, 375] width 1047 height 751
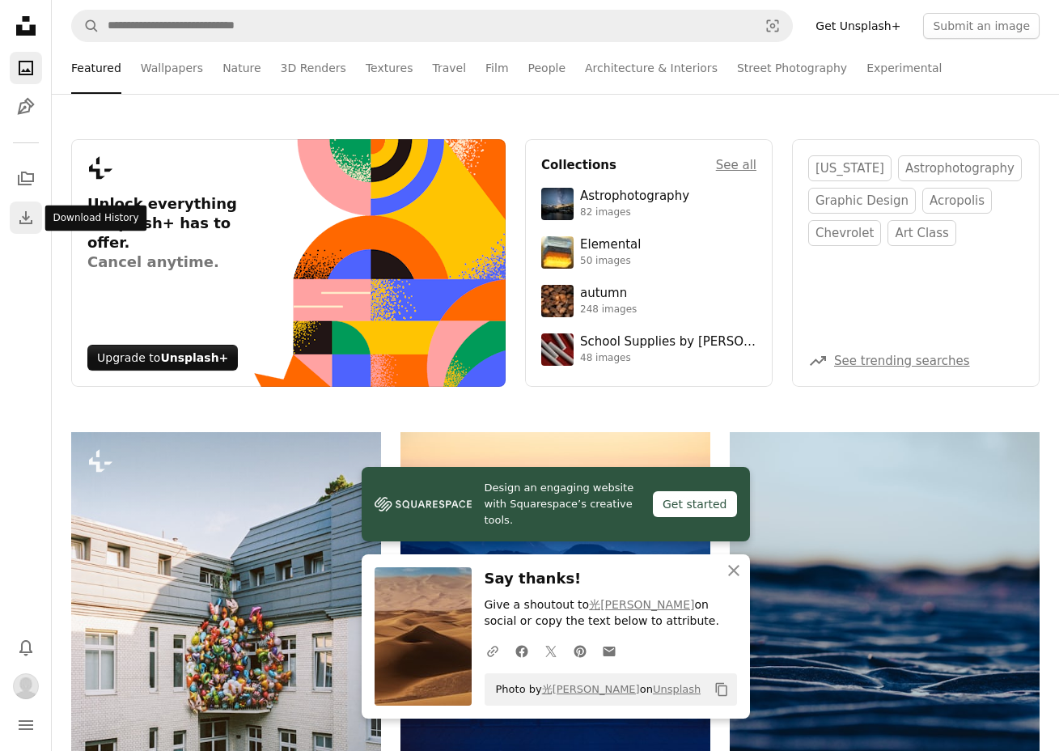
click at [25, 214] on icon "Download History" at bounding box center [25, 217] width 13 height 13
